Goal: Check status: Check status

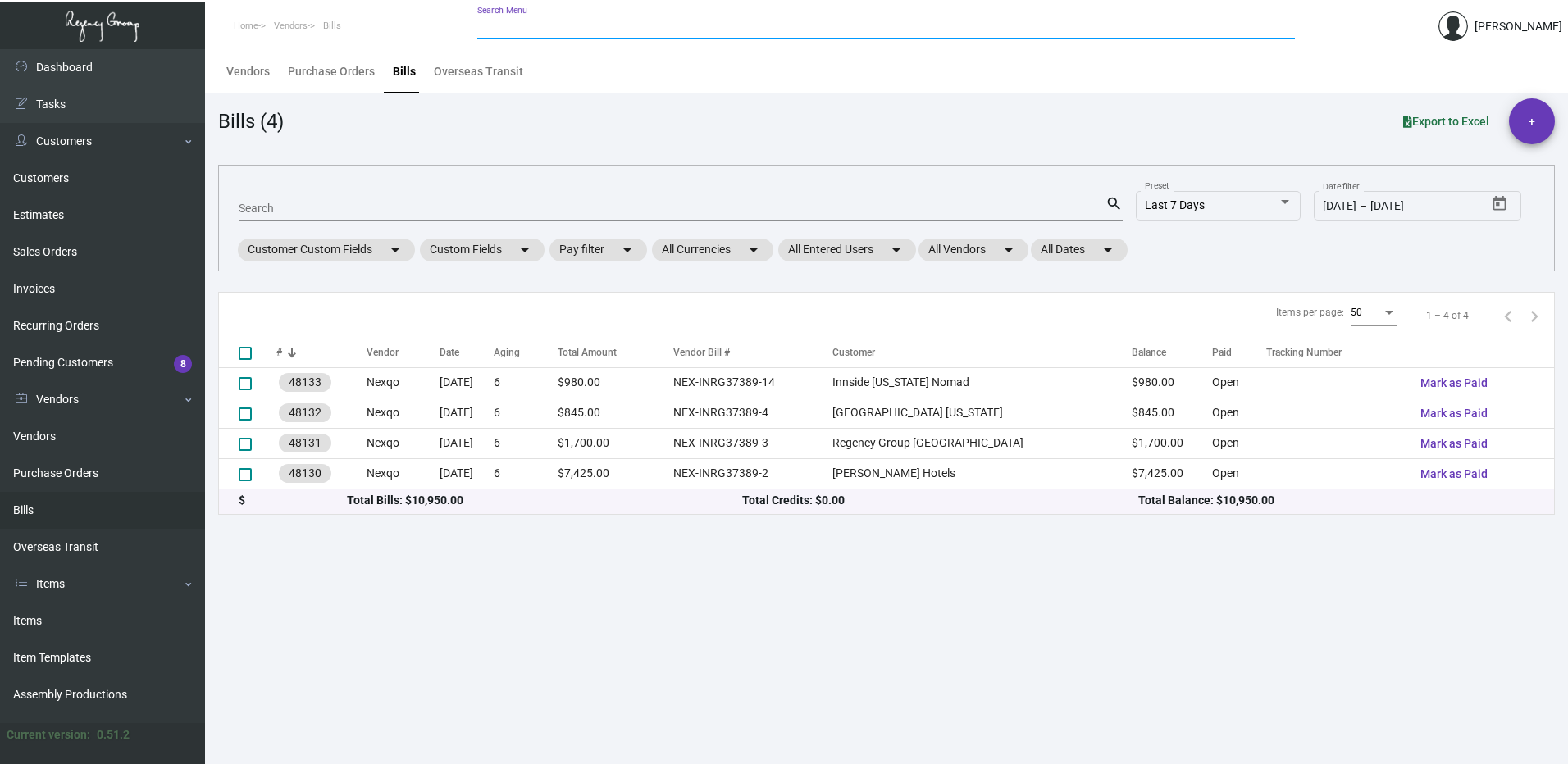
click at [553, 24] on input "Search Menu" at bounding box center [886, 27] width 818 height 13
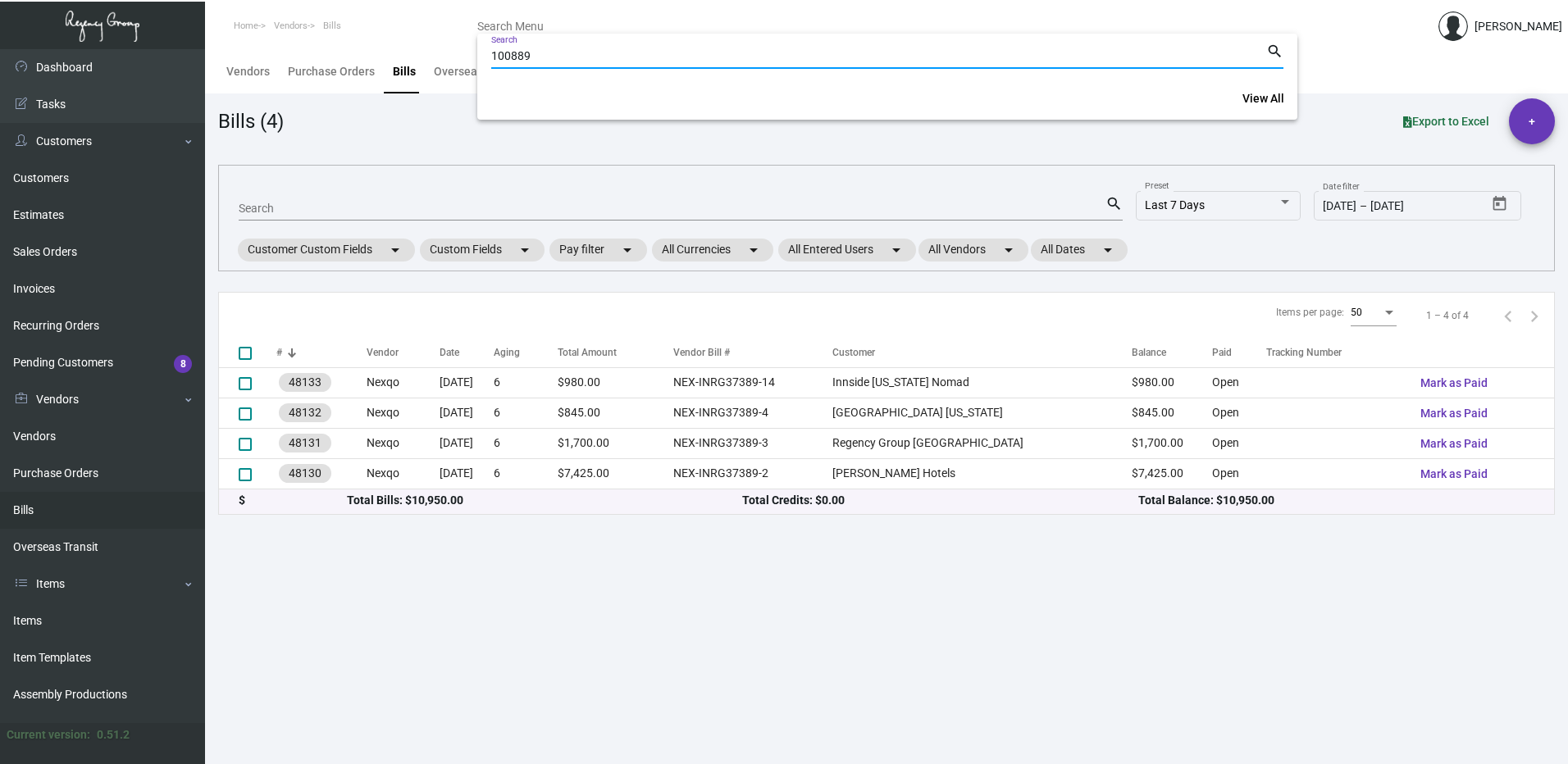
type input "100889"
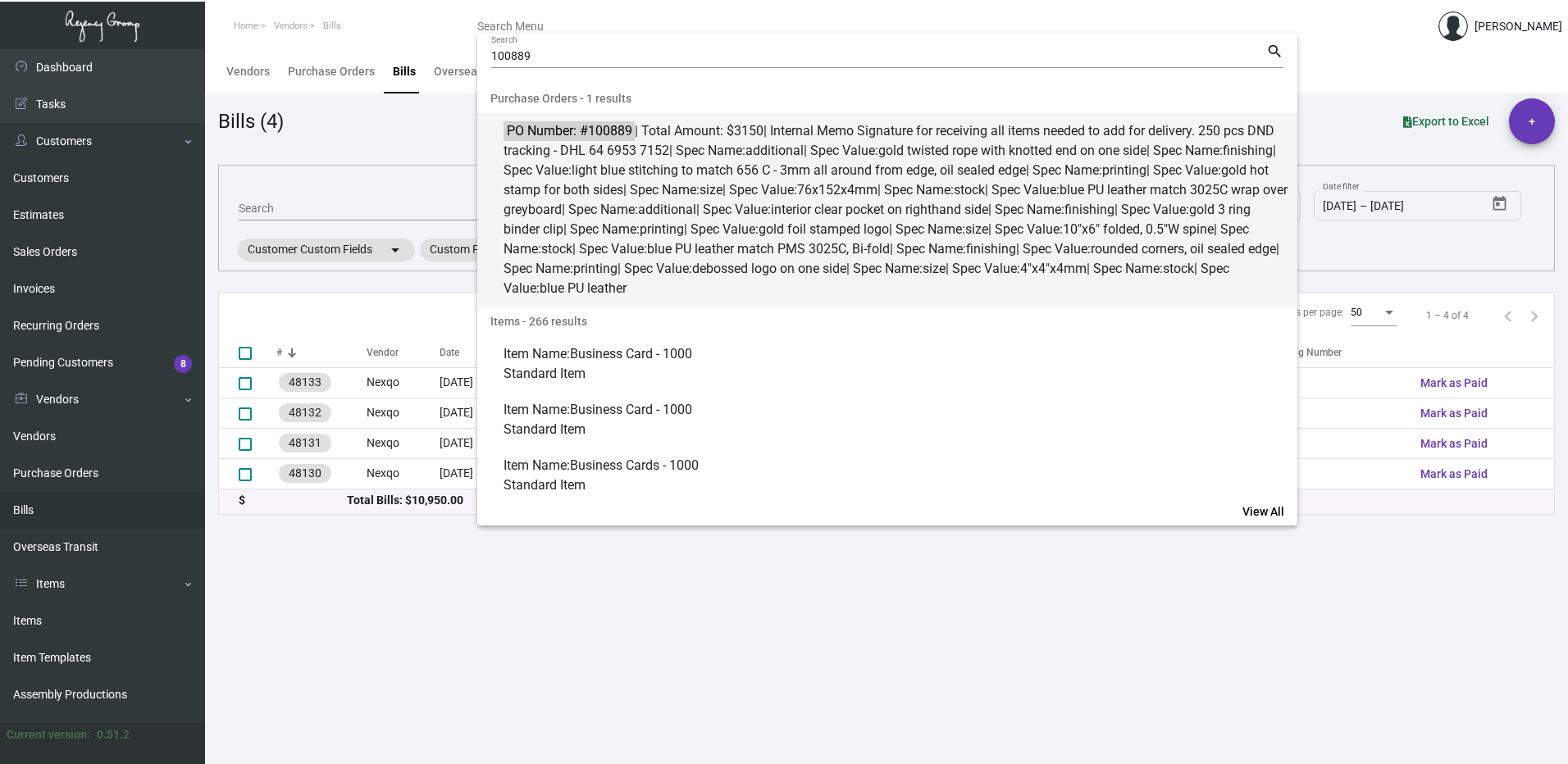
click at [836, 175] on span "light blue stitching to match 656 C - 3mm all around from edge, oil sealed edge" at bounding box center [799, 170] width 454 height 16
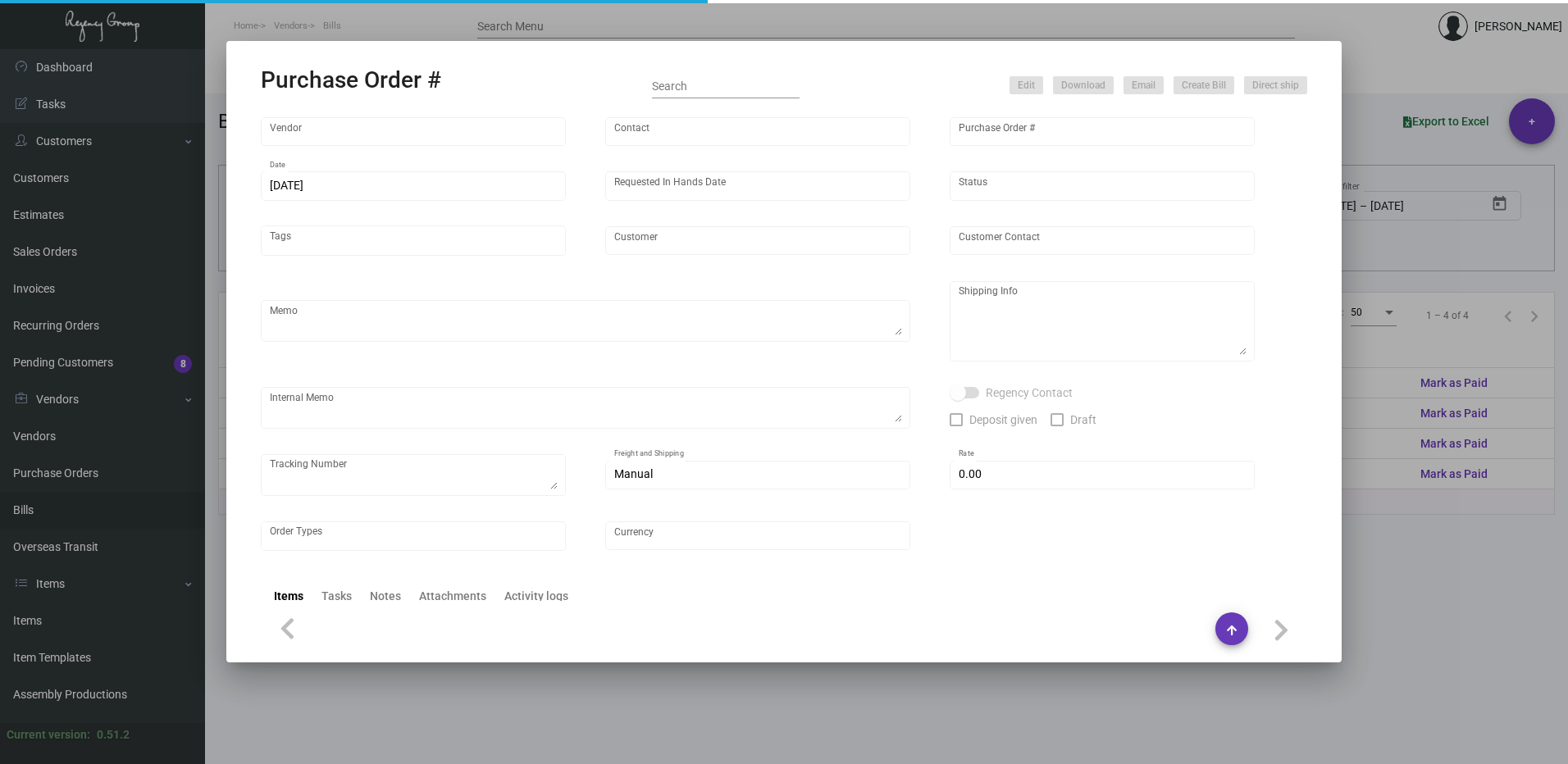
type input "Shanghai East Industrial Co., Ltd,"
type input "[PERSON_NAME]"
type input "100889"
type input "[DATE]"
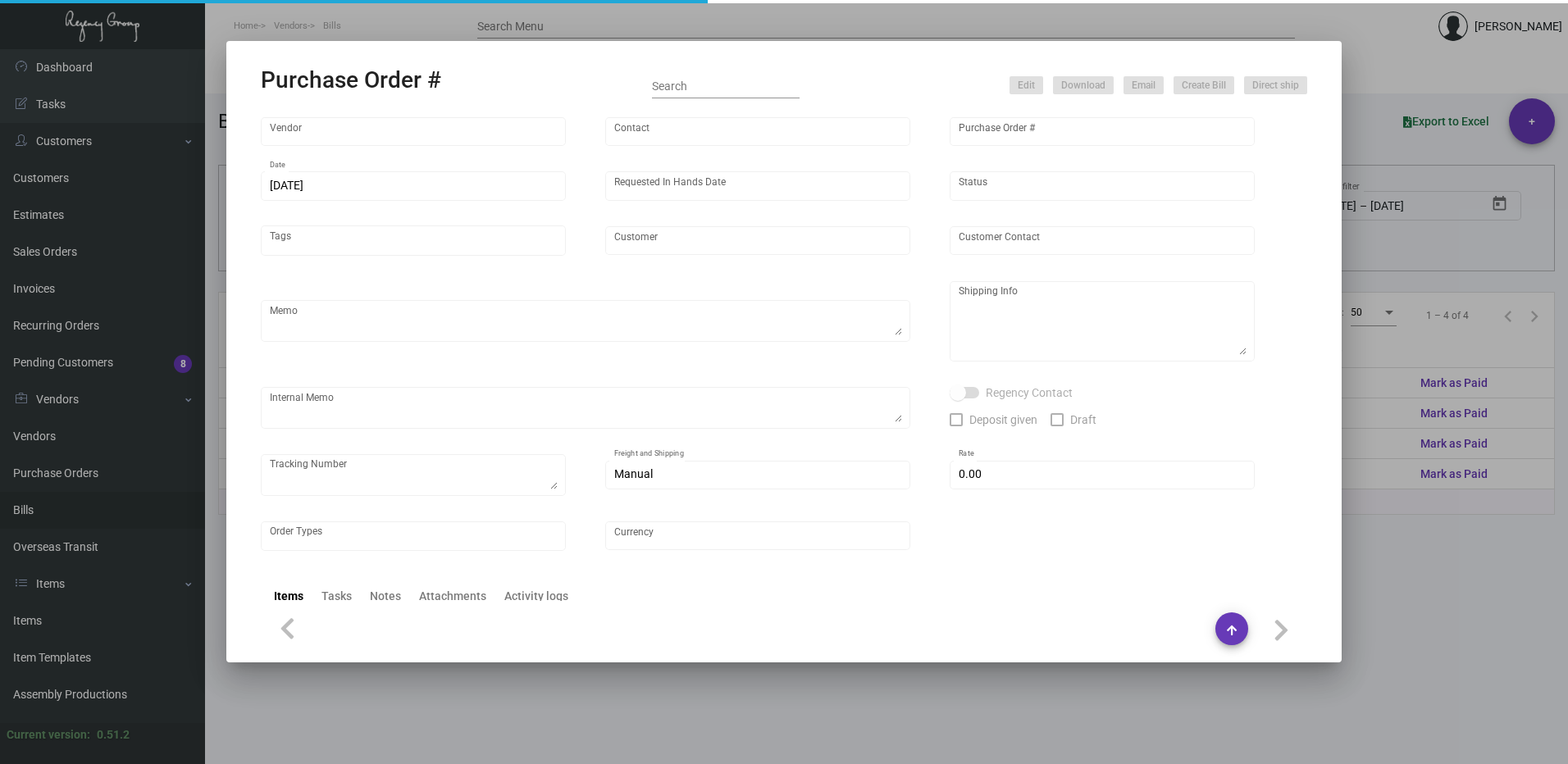
type input "The [GEOGRAPHIC_DATA]"
type textarea "Boat to [GEOGRAPHIC_DATA] , 250pcs DND hanger via air"
type textarea "Regency Group NJ - [PERSON_NAME] [STREET_ADDRESS]"
type textarea "Signature for receiving all items needed to add for delivery. 250 pcs DND track…"
checkbox input "true"
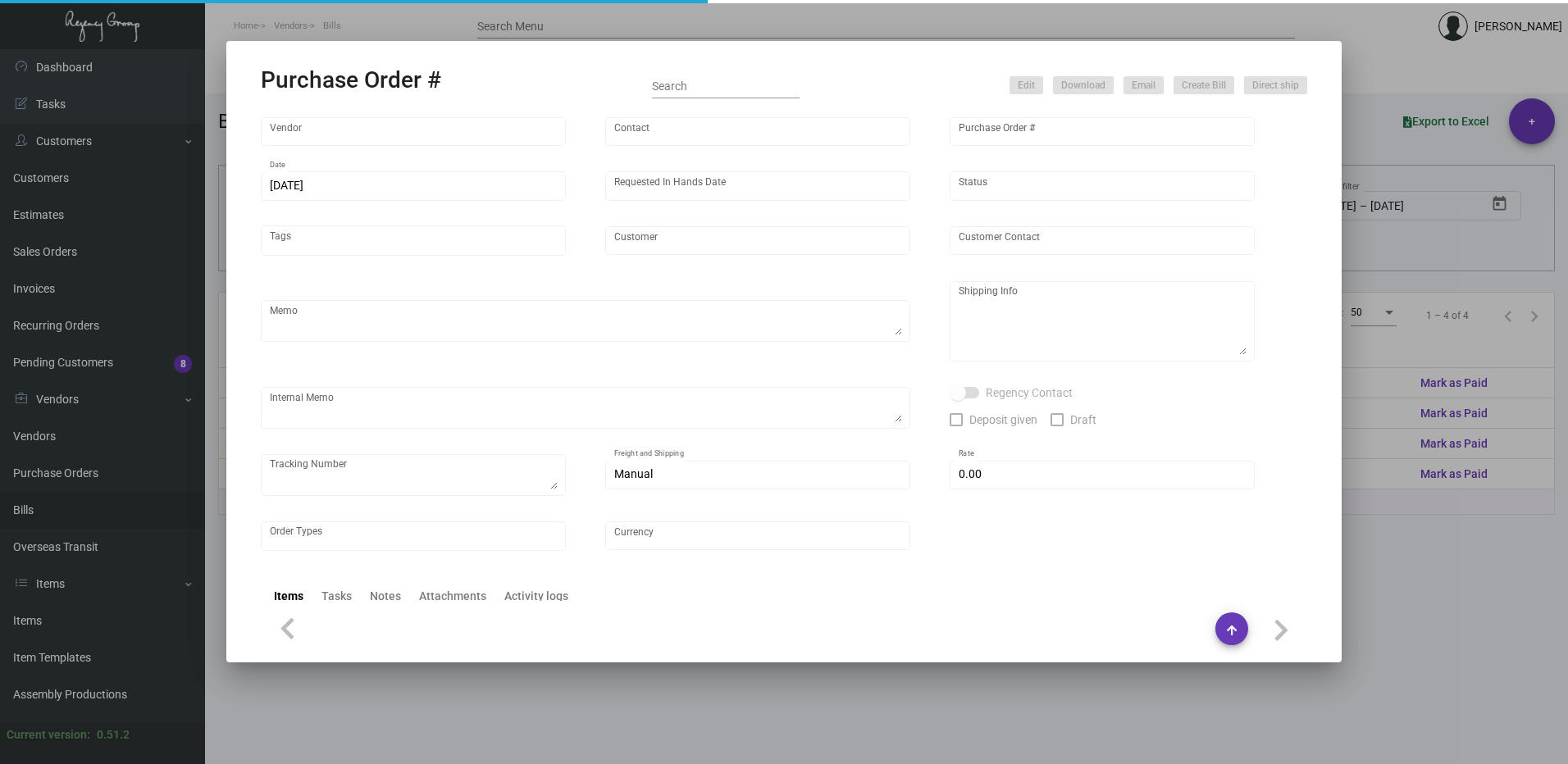
type input "$ 0.00"
type input "United States Dollar $"
